Goal: Transaction & Acquisition: Subscribe to service/newsletter

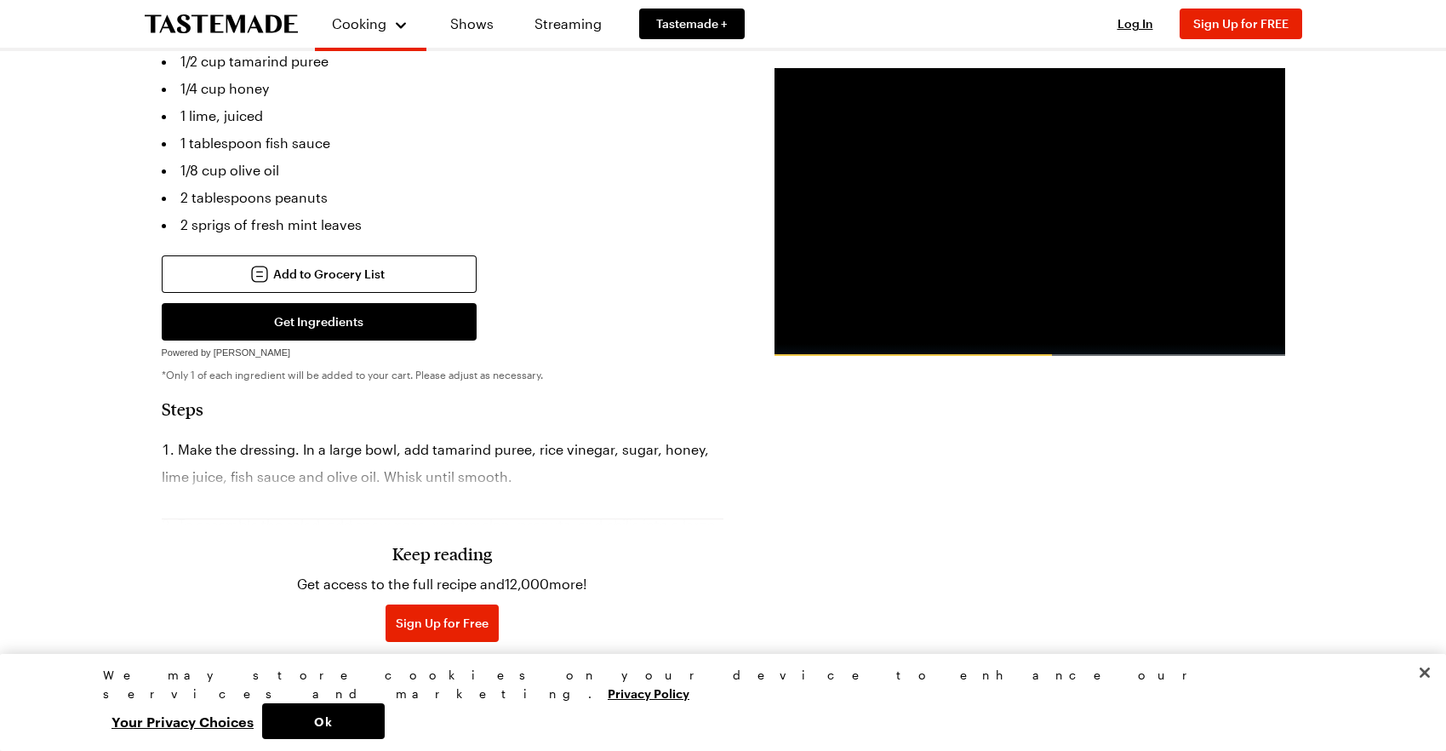
scroll to position [687, 0]
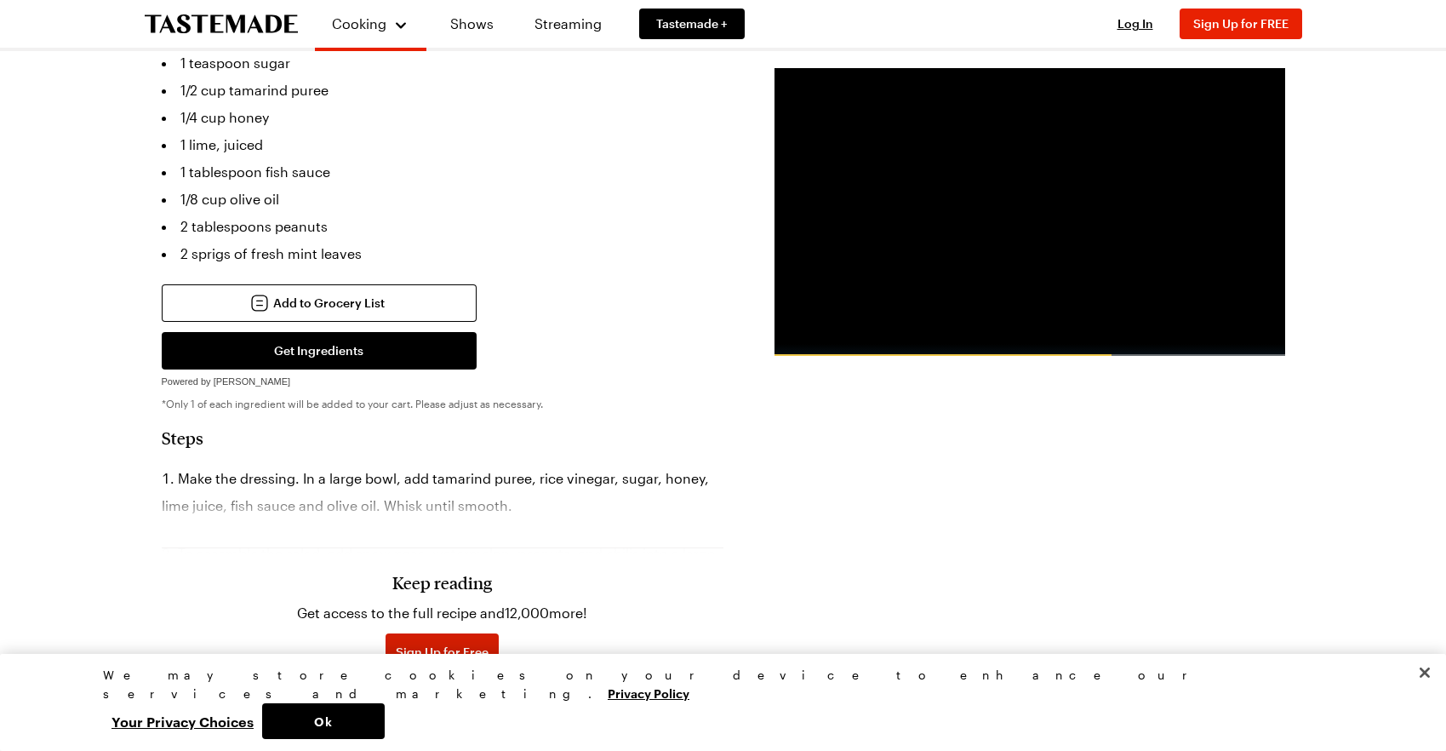
click at [438, 644] on span "Sign Up for Free" at bounding box center [442, 652] width 93 height 17
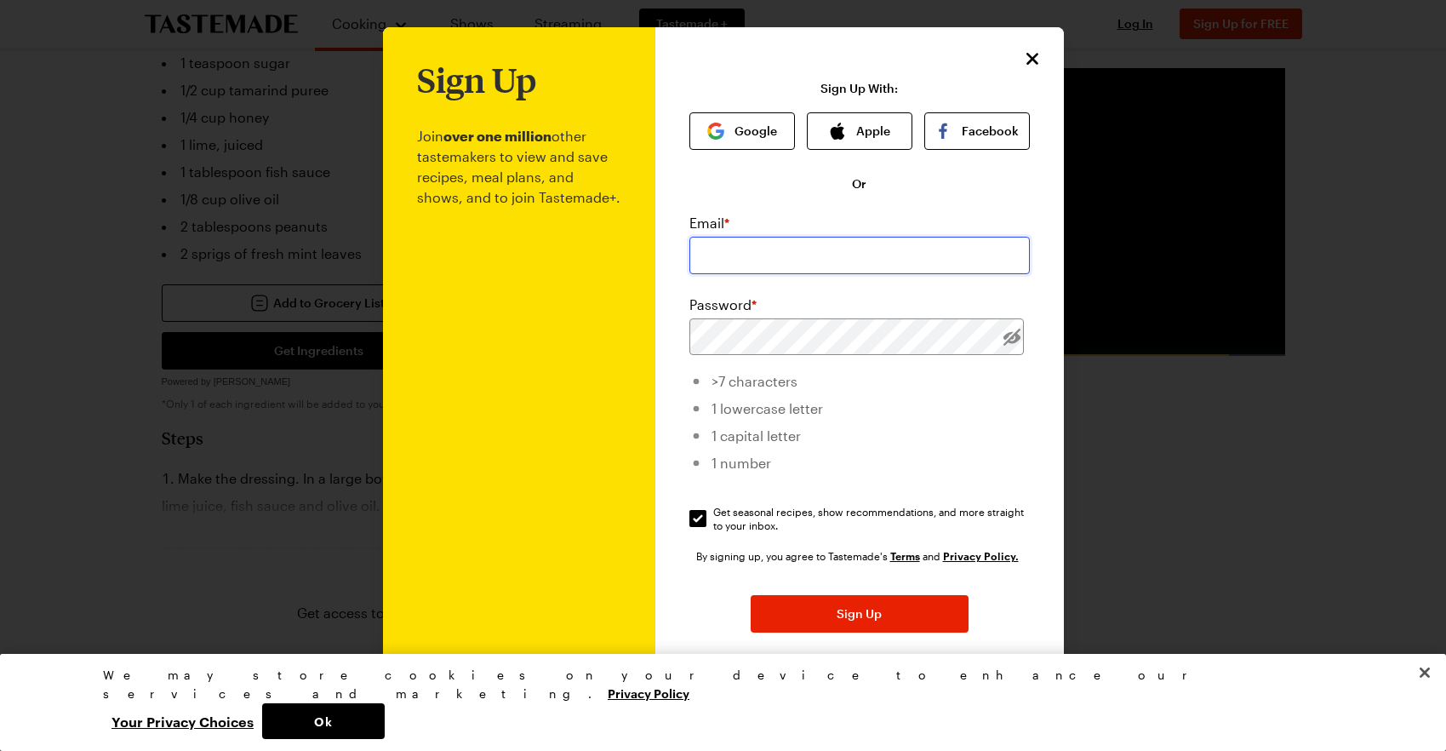
click at [747, 263] on input "email" at bounding box center [860, 255] width 340 height 37
type input "[EMAIL_ADDRESS][DOMAIN_NAME]"
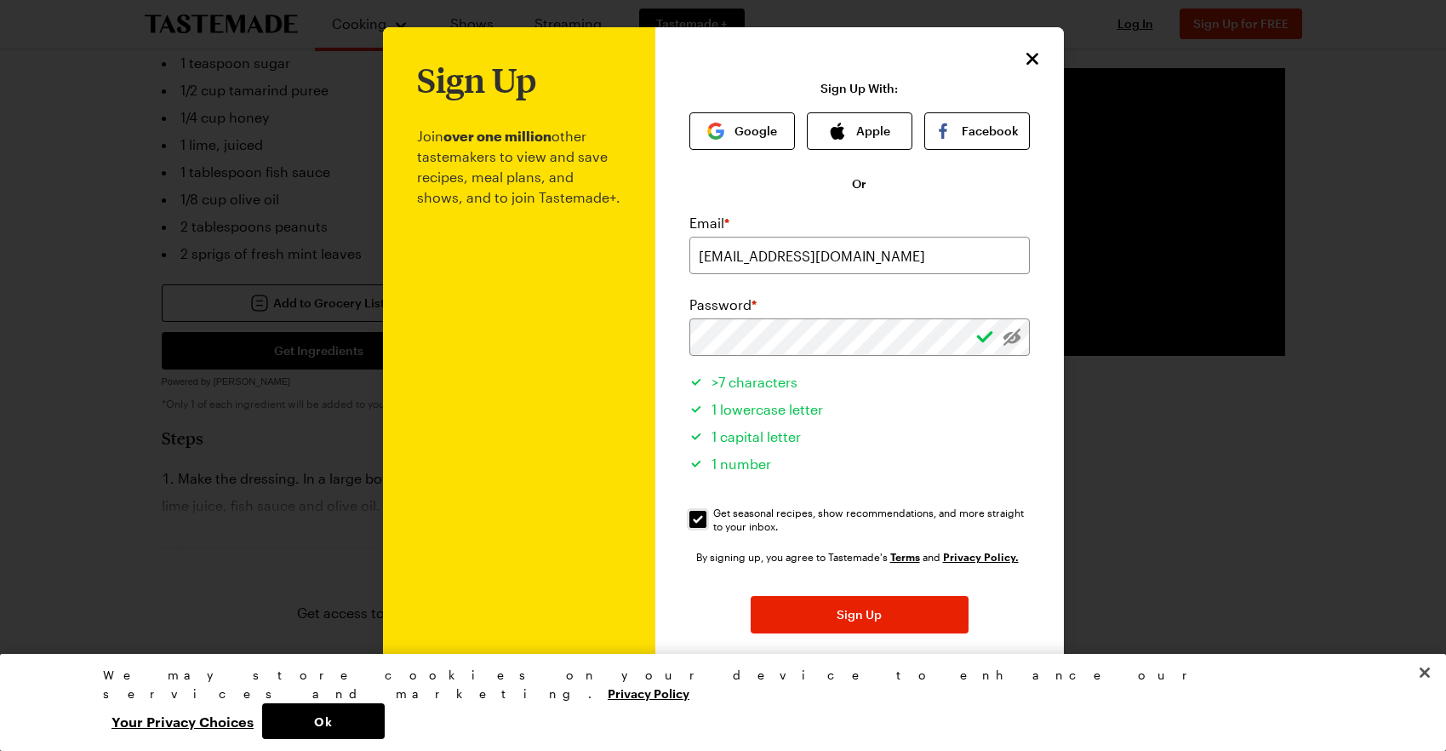
click at [695, 523] on input "Get seasonal recipes, show recommendations, and more straight to your inbox. Ge…" at bounding box center [698, 519] width 17 height 17
checkbox input "false"
click at [847, 616] on span "Sign Up" at bounding box center [859, 614] width 45 height 17
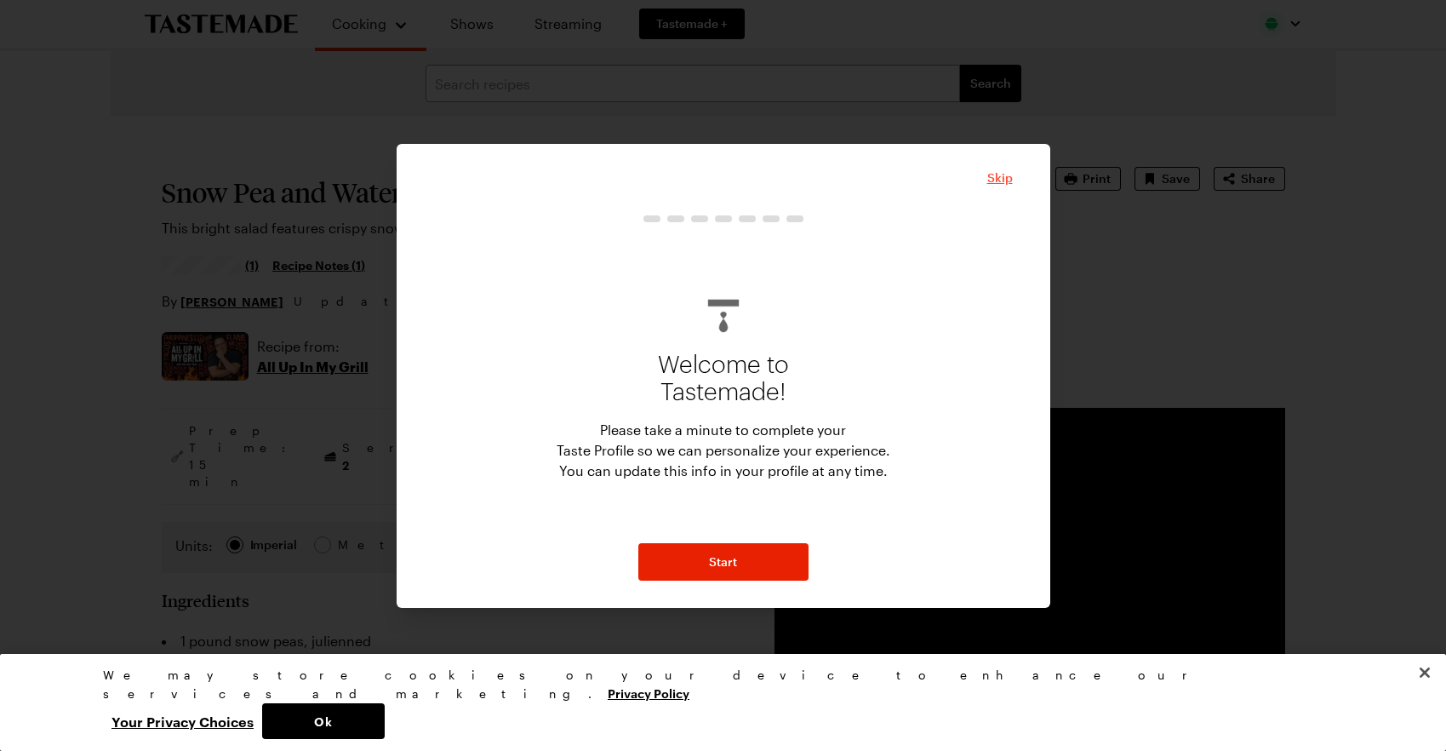
click at [999, 175] on span "Skip" at bounding box center [1000, 177] width 26 height 17
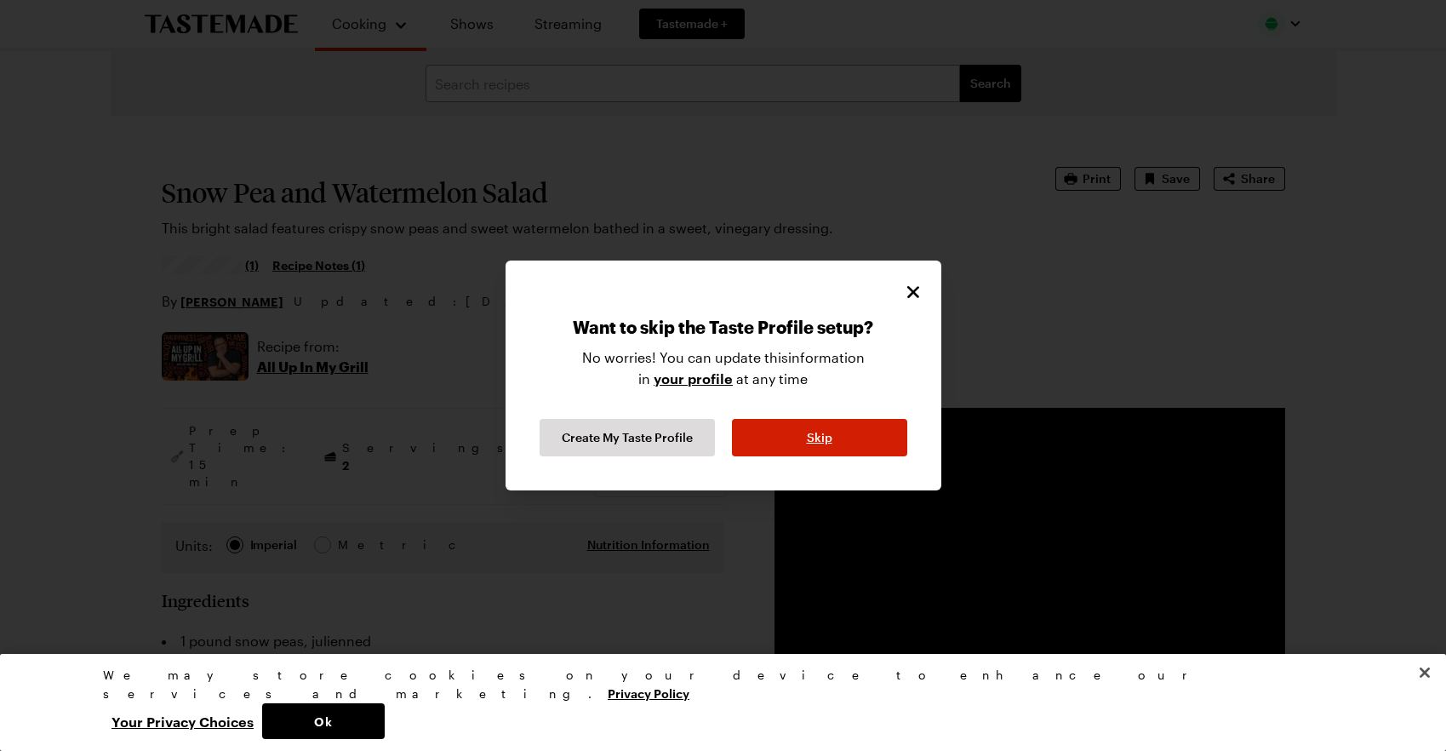
click at [823, 428] on button "Skip" at bounding box center [819, 437] width 175 height 37
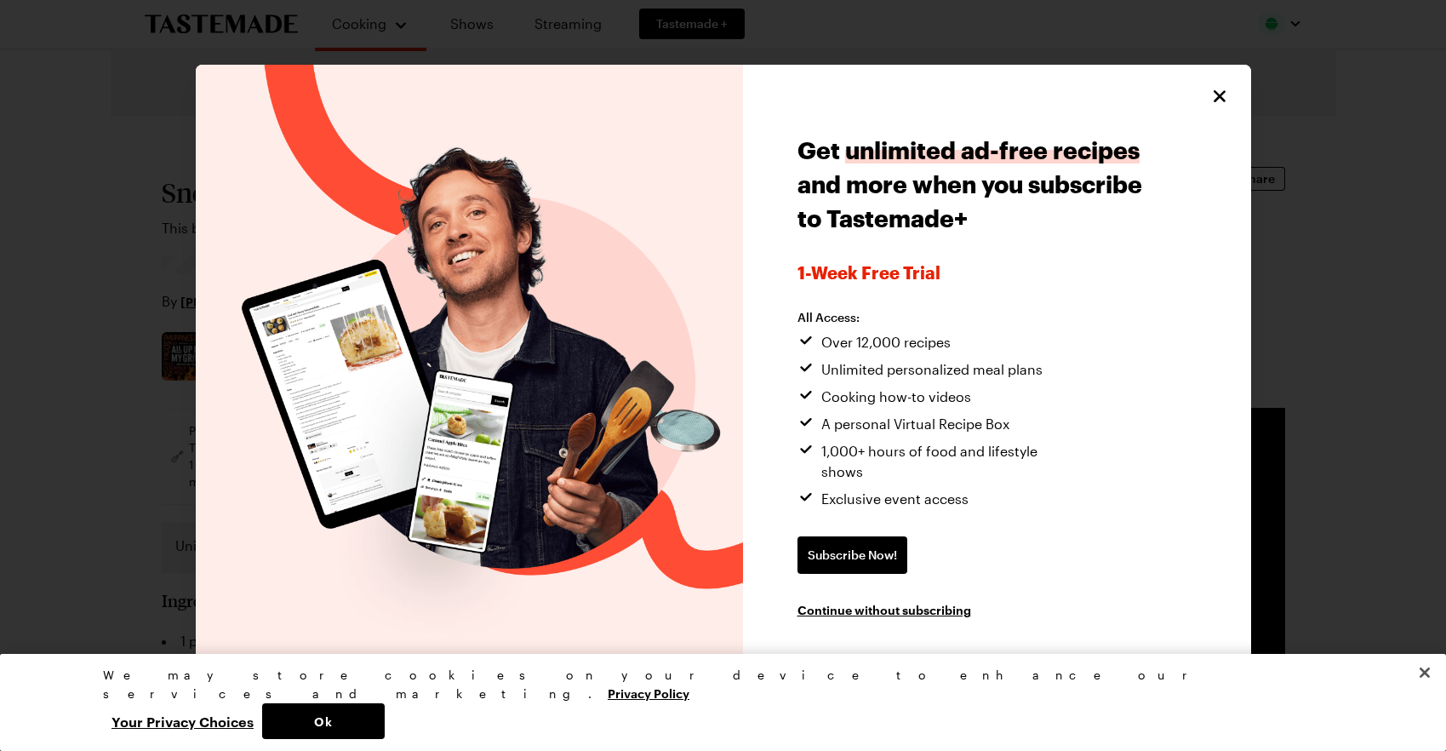
click at [1216, 102] on icon "Close" at bounding box center [1219, 96] width 12 height 12
type textarea "x"
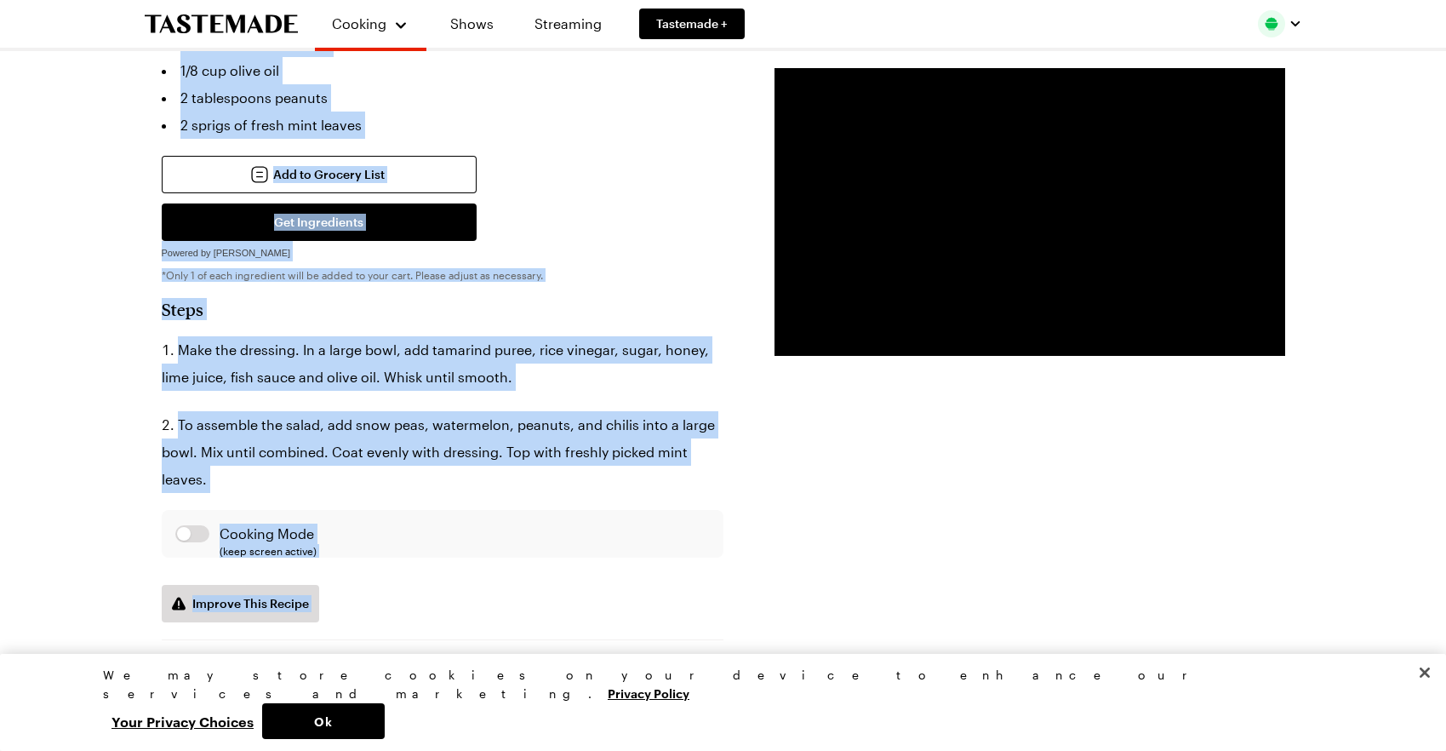
scroll to position [827, 0]
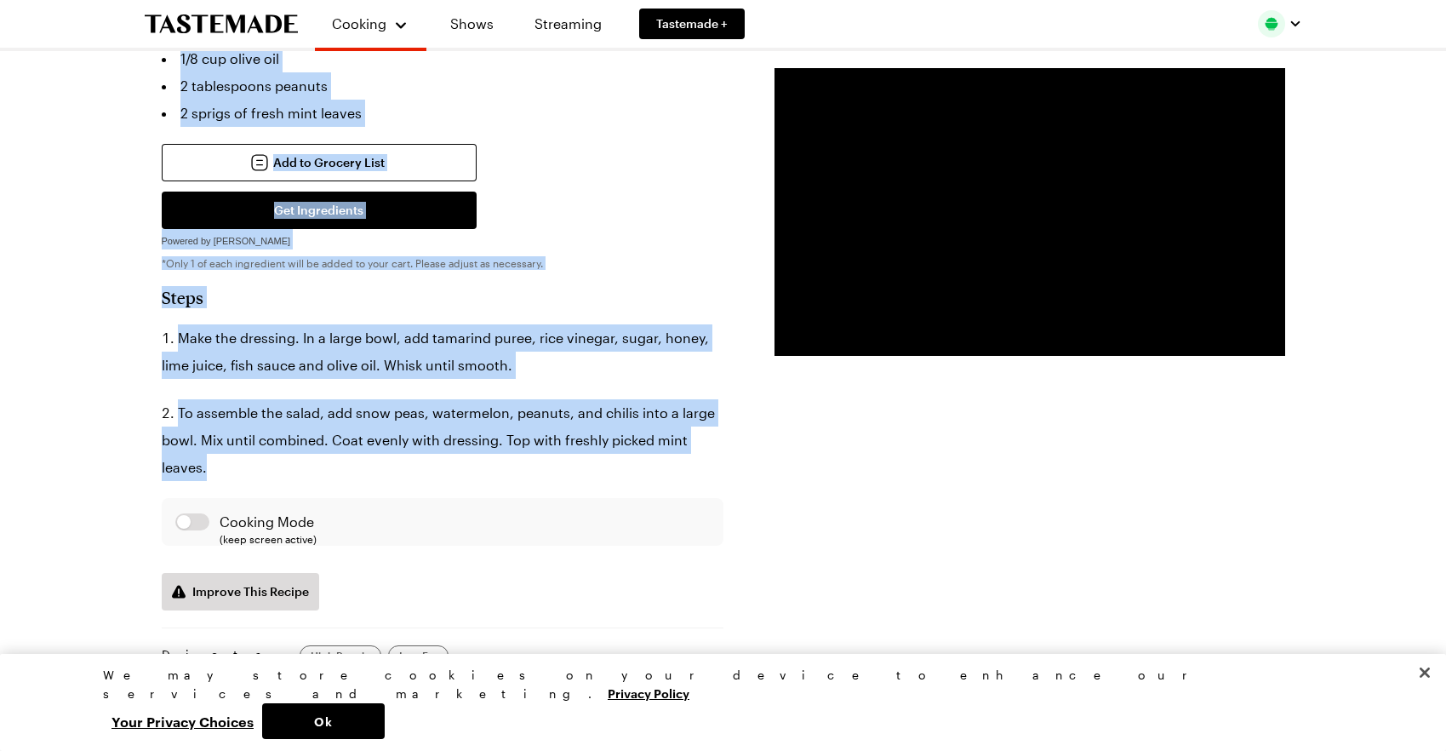
drag, startPoint x: 162, startPoint y: 182, endPoint x: 558, endPoint y: 415, distance: 460.2
click at [558, 415] on div "Prep Time: 15 min Servings: 2 Scale Easy Units: Imperial Imperial Metric Metric…" at bounding box center [443, 467] width 562 height 1775
copy div "Ingredients 1 pound snow peas, julienned 2 pounds watermelon, cubed 2 Thai chil…"
